Goal: Navigation & Orientation: Go to known website

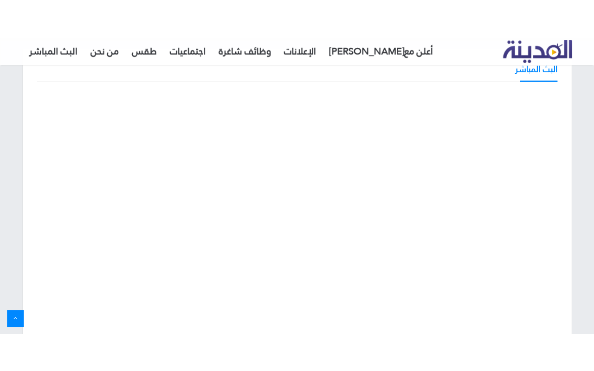
scroll to position [60, 0]
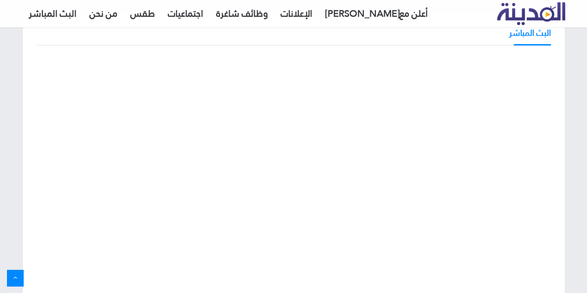
drag, startPoint x: 591, startPoint y: 119, endPoint x: 592, endPoint y: 126, distance: 7.1
click at [512, 126] on iframe at bounding box center [294, 166] width 436 height 223
click at [498, 278] on iframe at bounding box center [294, 166] width 436 height 223
drag, startPoint x: 589, startPoint y: 134, endPoint x: 592, endPoint y: 153, distance: 18.8
click at [512, 153] on iframe at bounding box center [294, 166] width 436 height 223
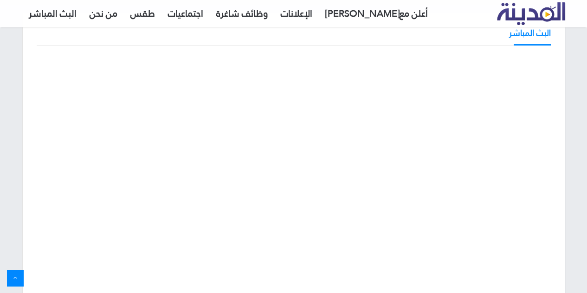
click at [76, 55] on iframe at bounding box center [294, 166] width 436 height 223
click at [158, 55] on iframe at bounding box center [294, 166] width 436 height 223
click at [501, 55] on iframe at bounding box center [294, 166] width 436 height 223
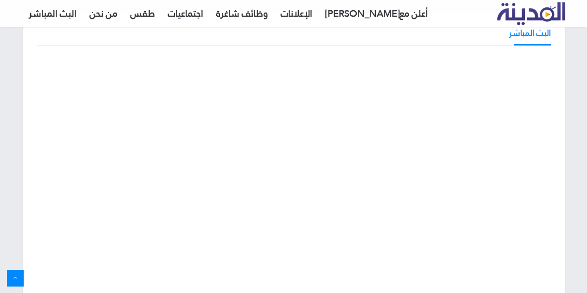
click at [501, 55] on iframe at bounding box center [294, 166] width 436 height 223
click at [230, 55] on iframe at bounding box center [294, 166] width 436 height 223
click at [117, 55] on iframe at bounding box center [294, 166] width 436 height 223
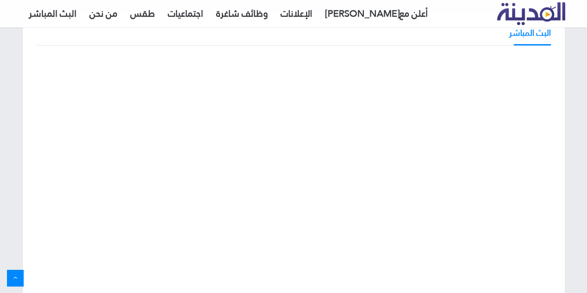
click at [512, 55] on iframe at bounding box center [294, 166] width 436 height 223
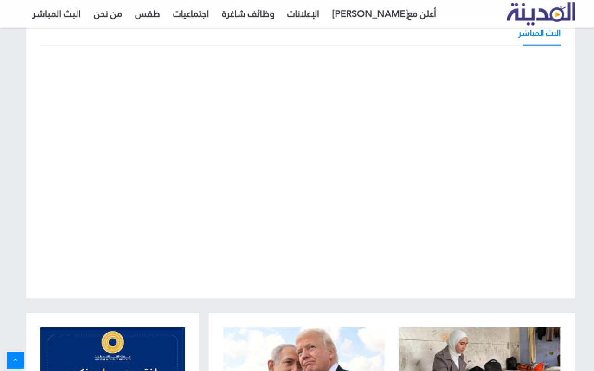
scroll to position [73, 0]
